Goal: Check status: Check status

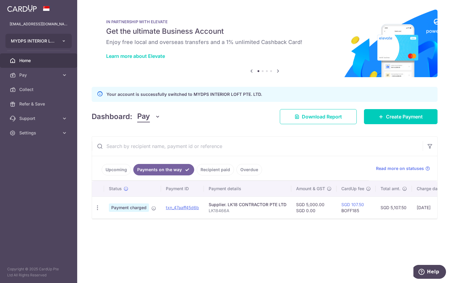
click at [28, 39] on span "MYDPS INTERIOR LOFT PTE. LTD." at bounding box center [33, 41] width 45 height 6
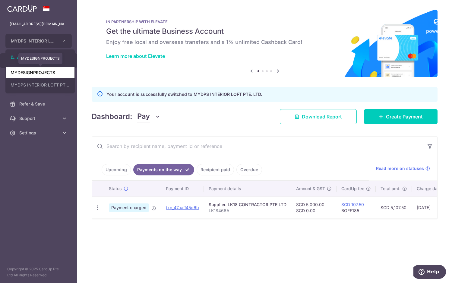
click at [50, 73] on link "MYDESIGNPROJECTS" at bounding box center [40, 72] width 69 height 11
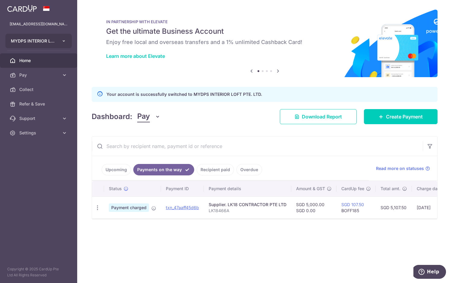
click at [63, 44] on button "MYDPS INTERIOR LOFT PTE. LTD." at bounding box center [38, 41] width 66 height 14
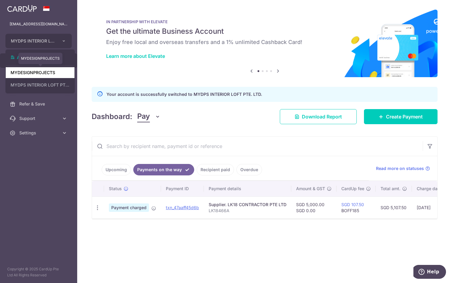
click at [65, 73] on link "MYDESIGNPROJECTS" at bounding box center [40, 72] width 69 height 11
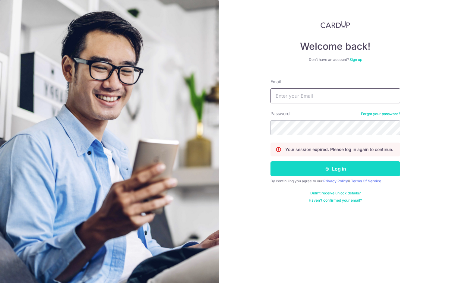
type input "[EMAIL_ADDRESS][DOMAIN_NAME]"
click at [313, 169] on button "Log in" at bounding box center [336, 168] width 130 height 15
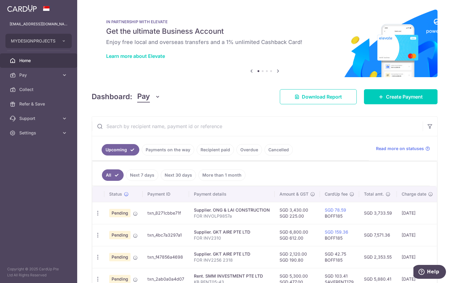
click at [172, 154] on link "Payments on the way" at bounding box center [168, 149] width 52 height 11
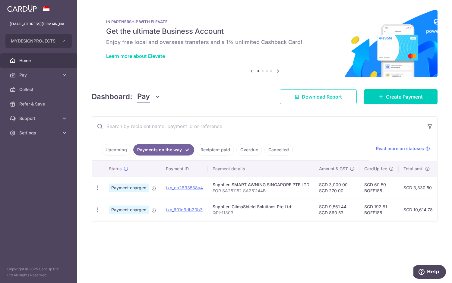
click at [213, 147] on link "Recipient paid" at bounding box center [215, 149] width 37 height 11
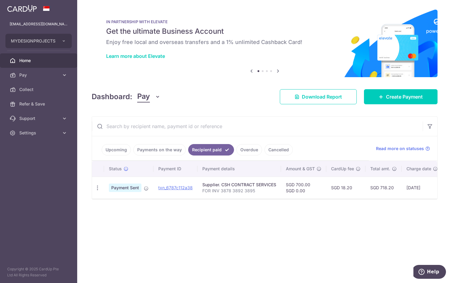
click at [174, 149] on link "Payments on the way" at bounding box center [159, 149] width 52 height 11
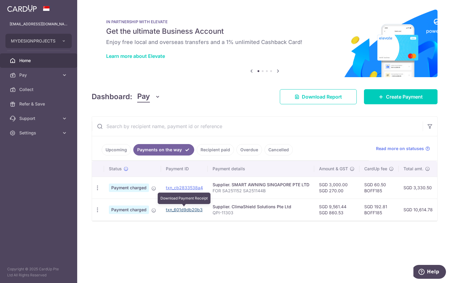
click at [186, 209] on link "txn_601d9db20b3" at bounding box center [184, 209] width 37 height 5
